Goal: Information Seeking & Learning: Learn about a topic

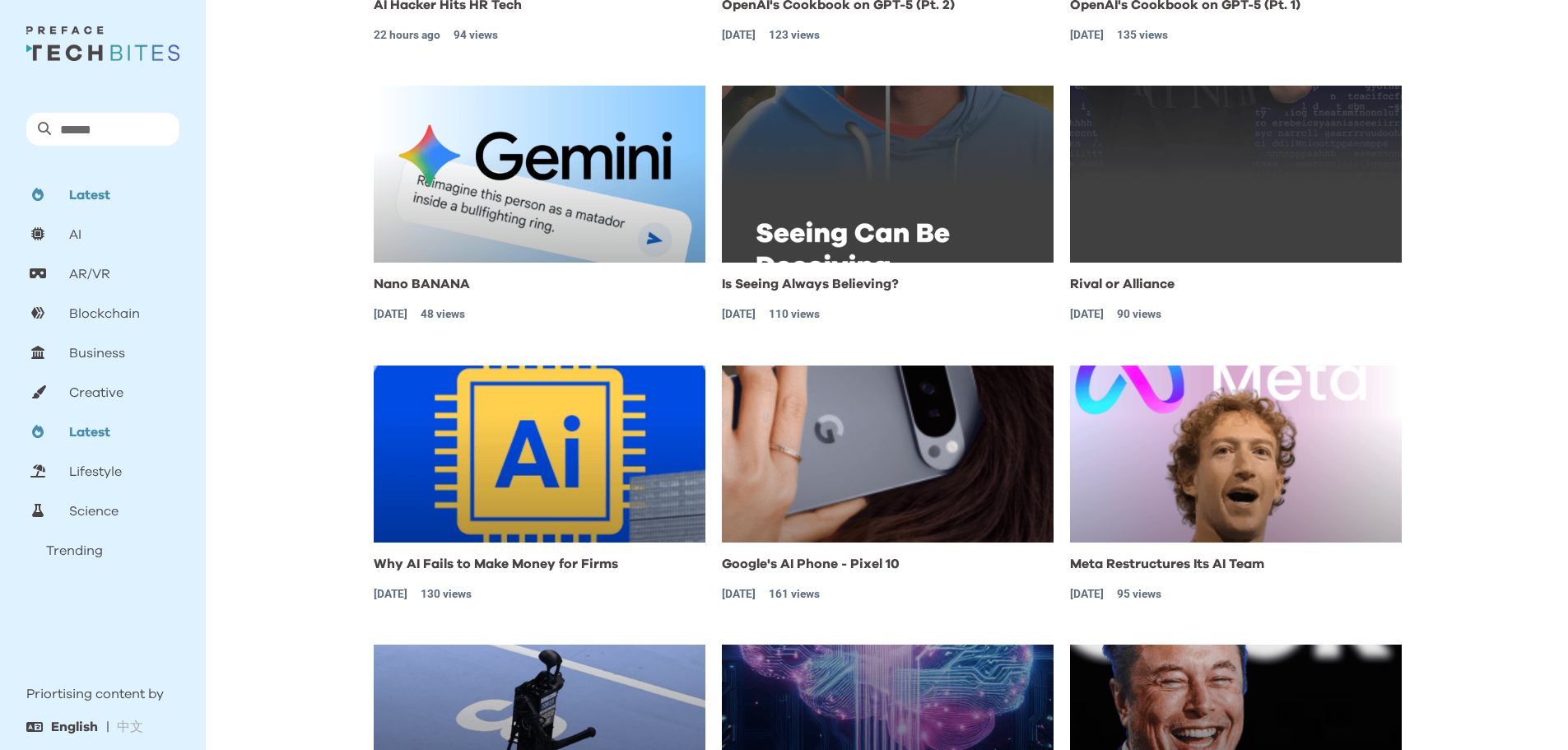
scroll to position [464, 0]
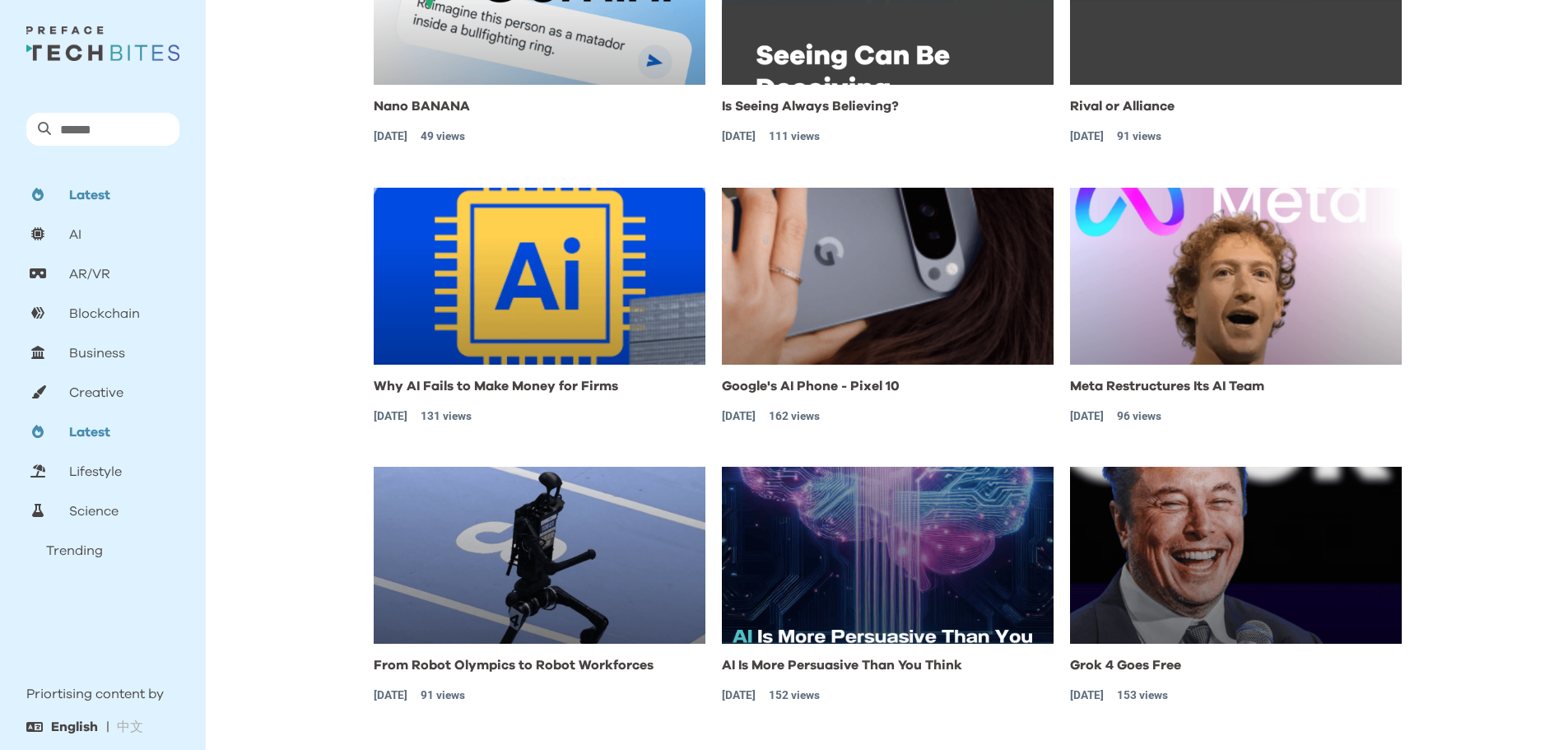
click at [604, 554] on img "button" at bounding box center [539, 555] width 332 height 177
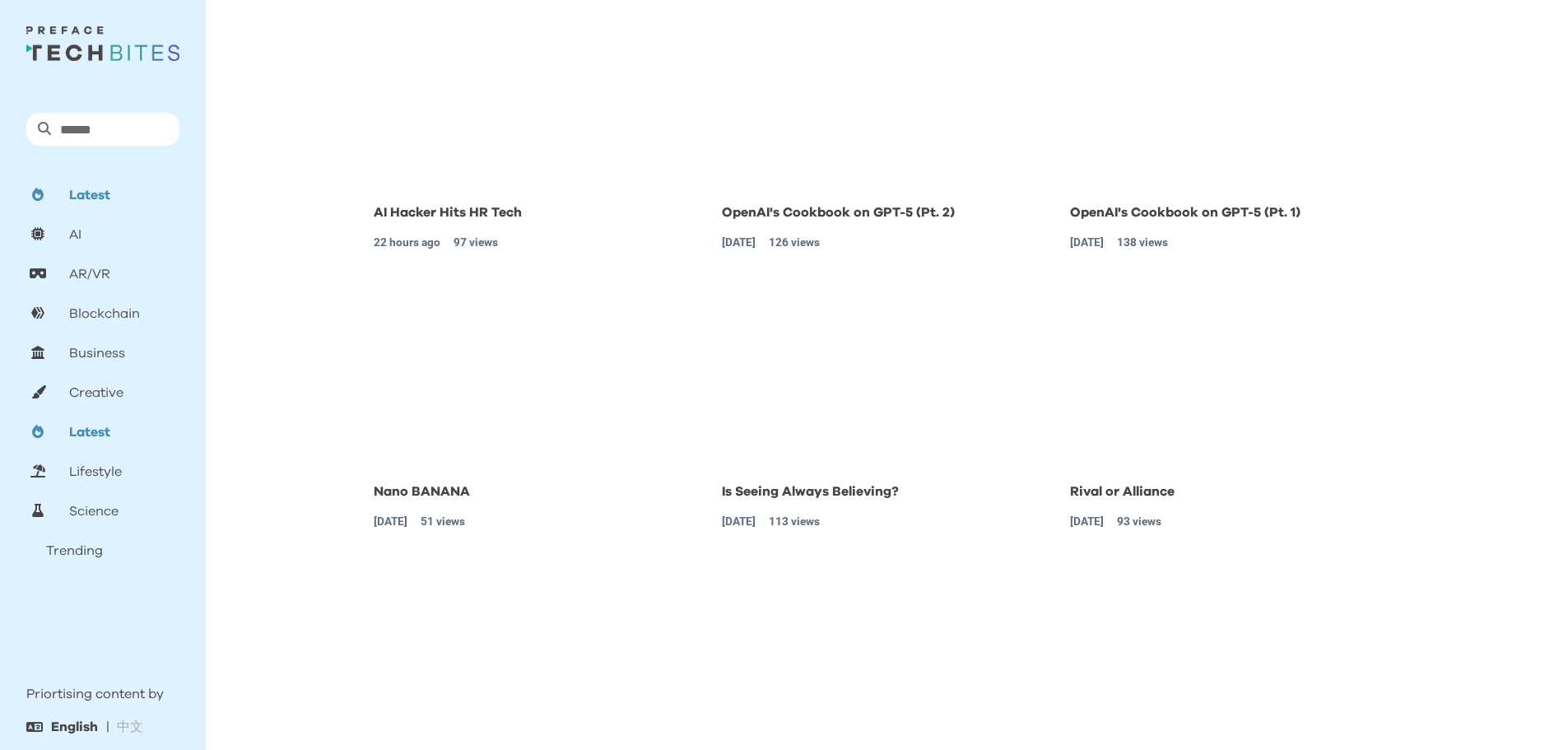
scroll to position [79, 0]
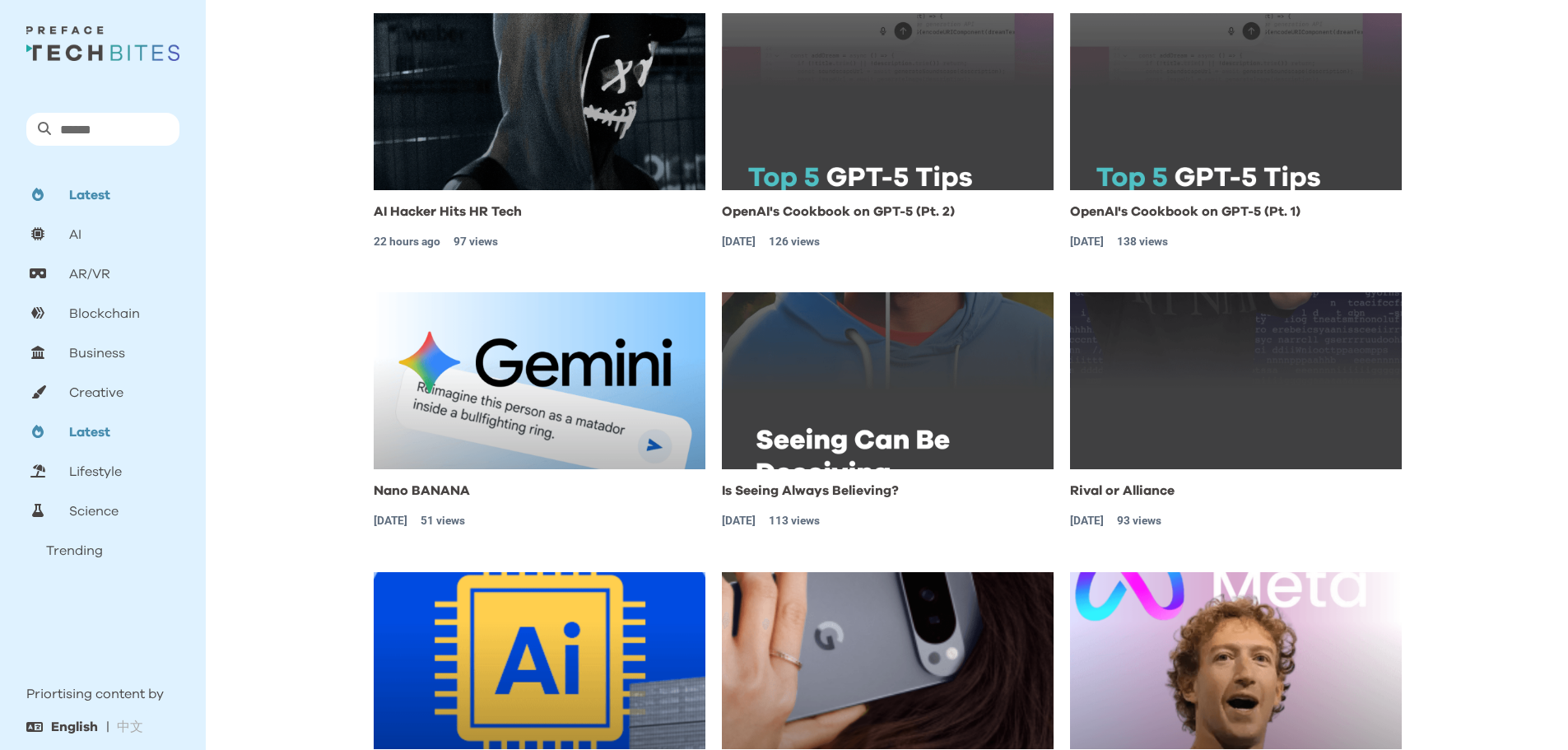
click at [494, 398] on img "button" at bounding box center [539, 380] width 332 height 177
